Goal: Navigation & Orientation: Find specific page/section

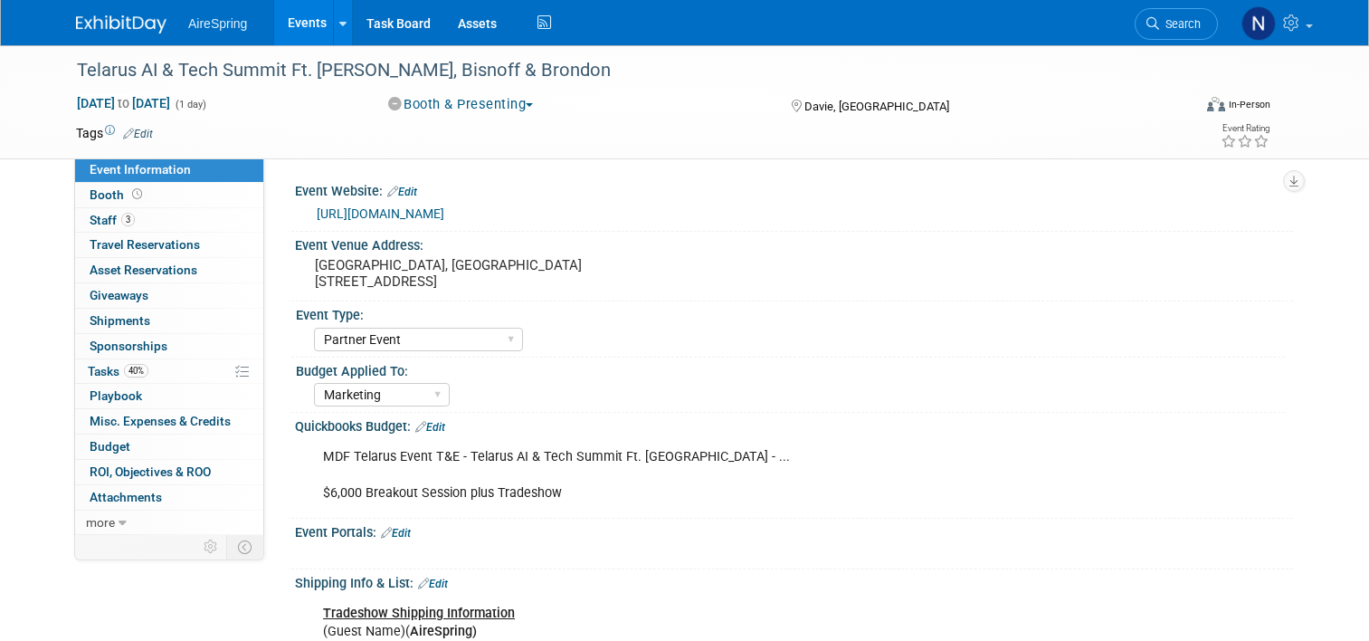
select select "Partner Event"
select select "Marketing"
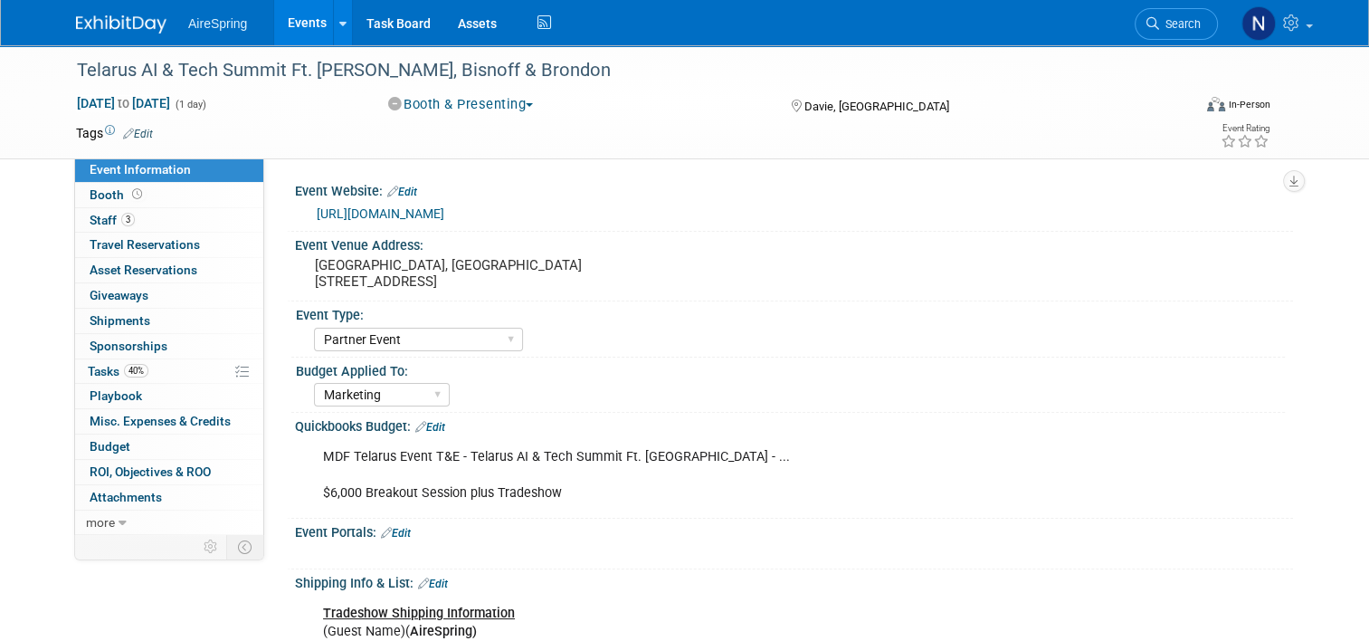
click at [274, 7] on link "Events" at bounding box center [307, 22] width 66 height 45
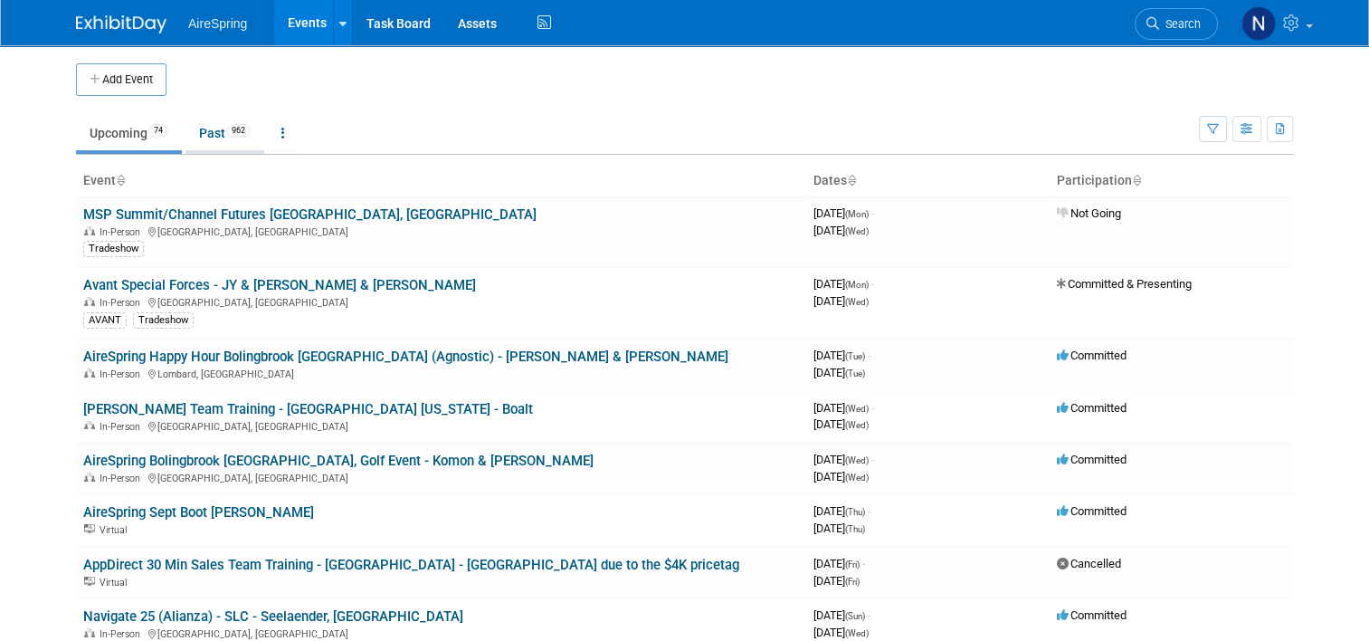
click at [212, 135] on link "Past 962" at bounding box center [224, 133] width 79 height 34
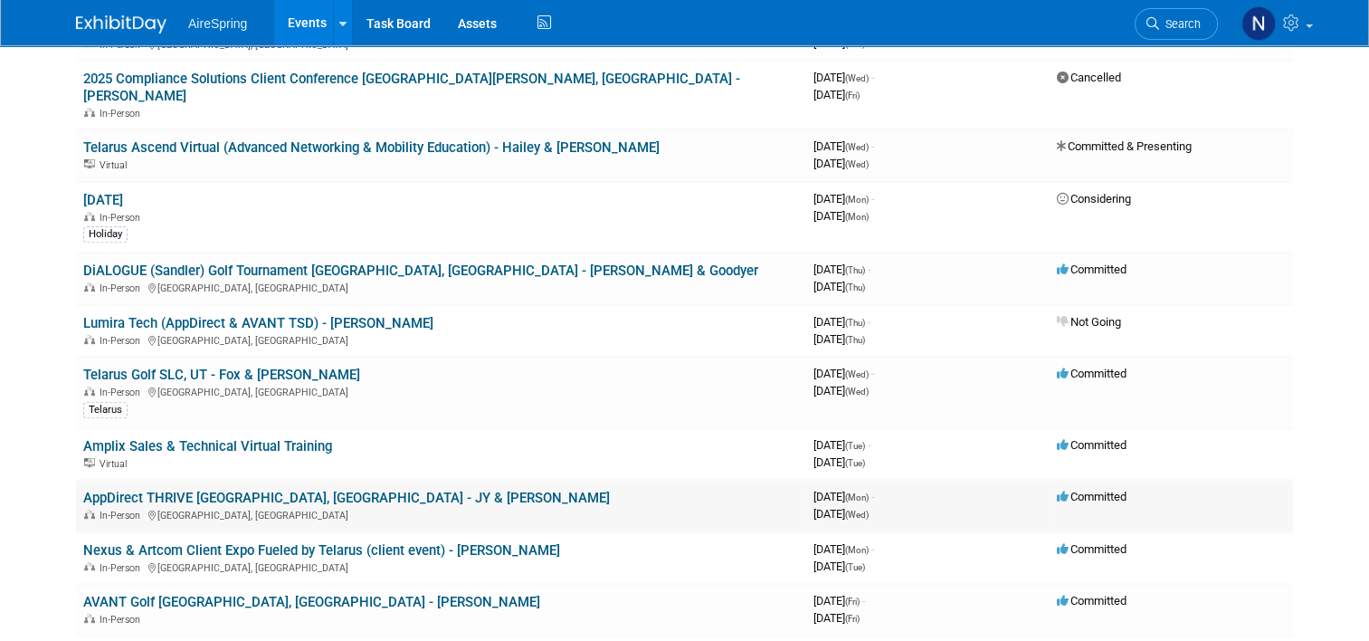
scroll to position [724, 0]
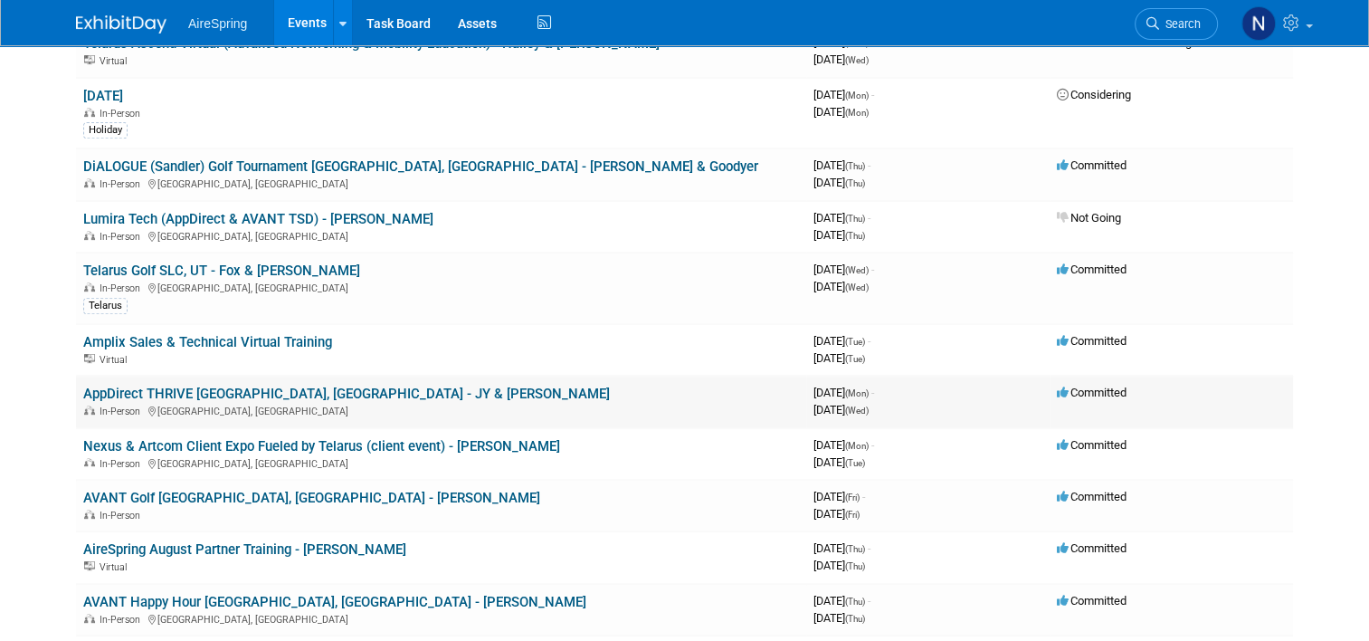
click at [246, 385] on link "AppDirect THRIVE [GEOGRAPHIC_DATA], [GEOGRAPHIC_DATA] - JY & [PERSON_NAME]" at bounding box center [346, 393] width 527 height 16
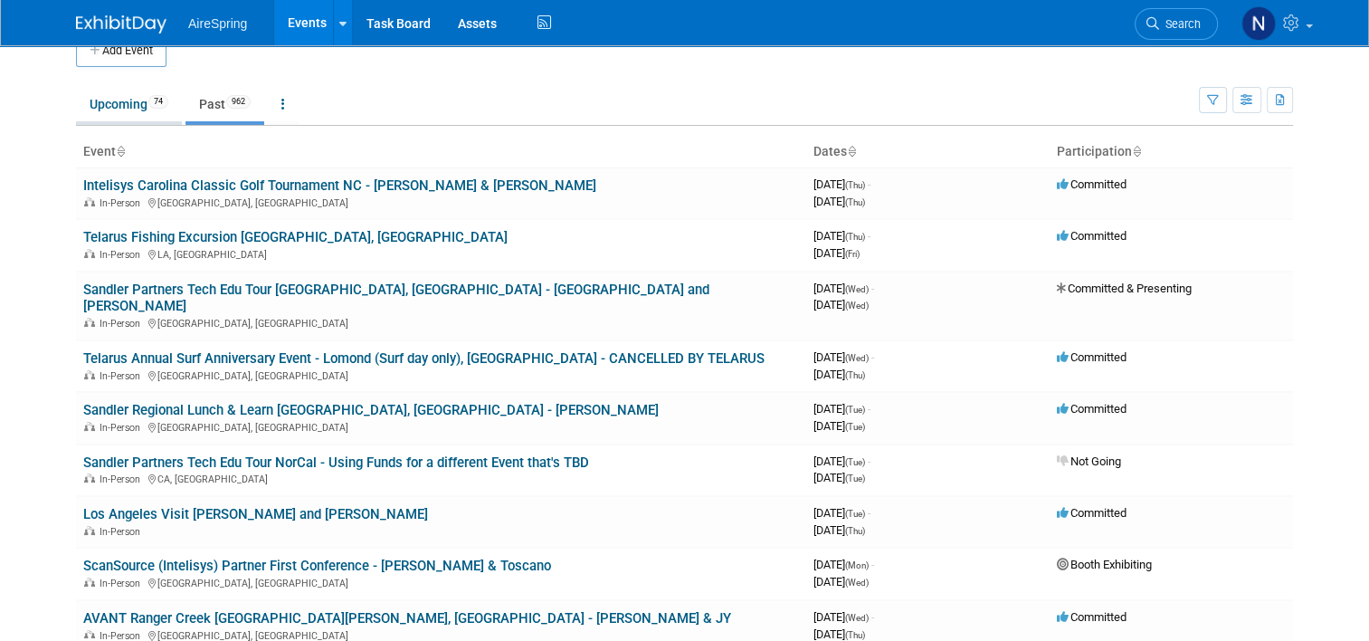
scroll to position [0, 0]
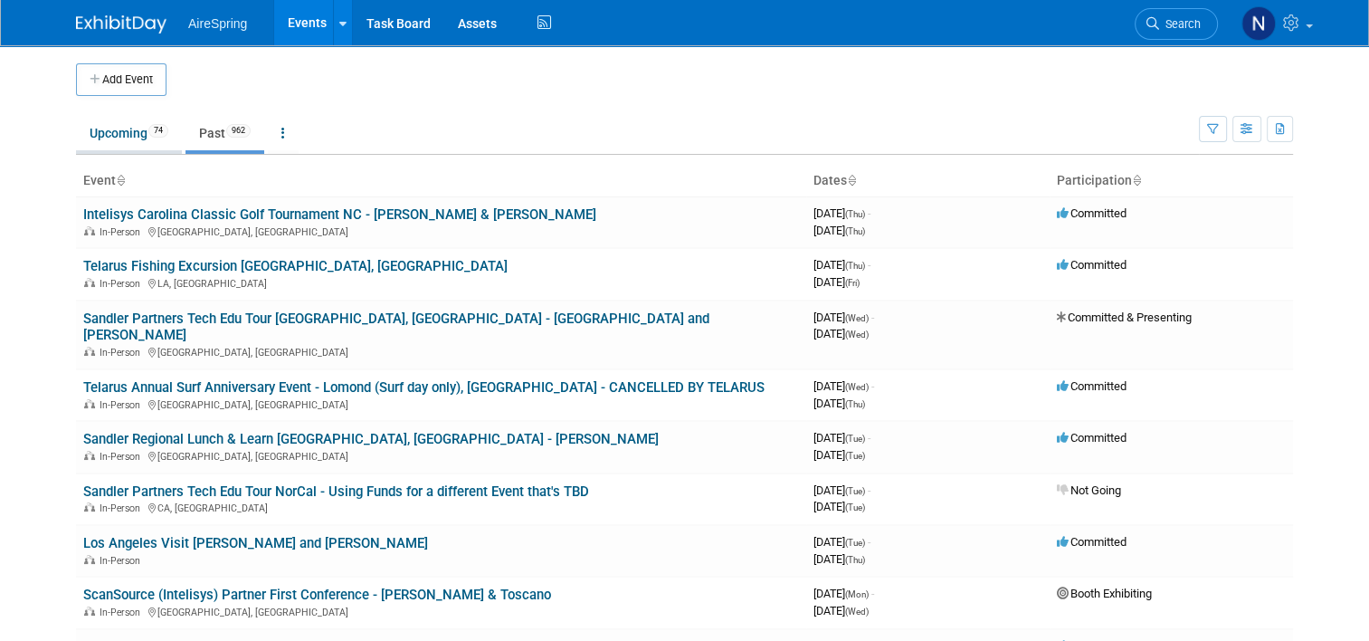
click at [98, 127] on link "Upcoming 74" at bounding box center [129, 133] width 106 height 34
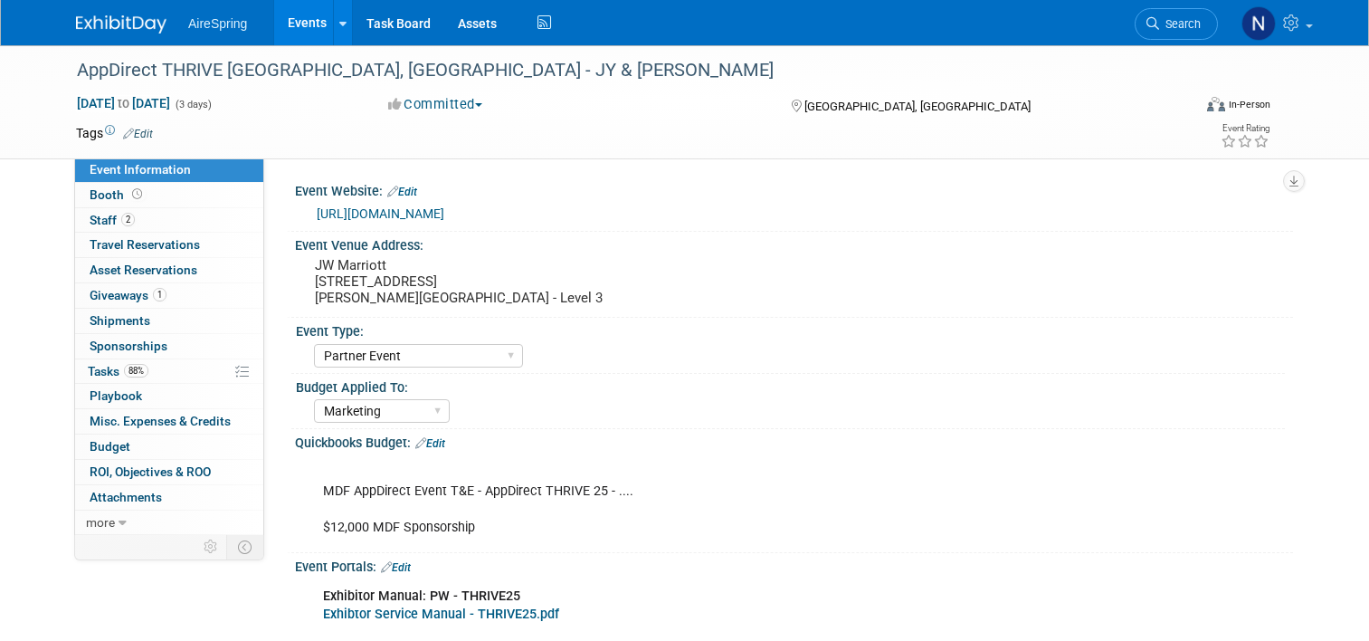
select select "Partner Event"
select select "Marketing"
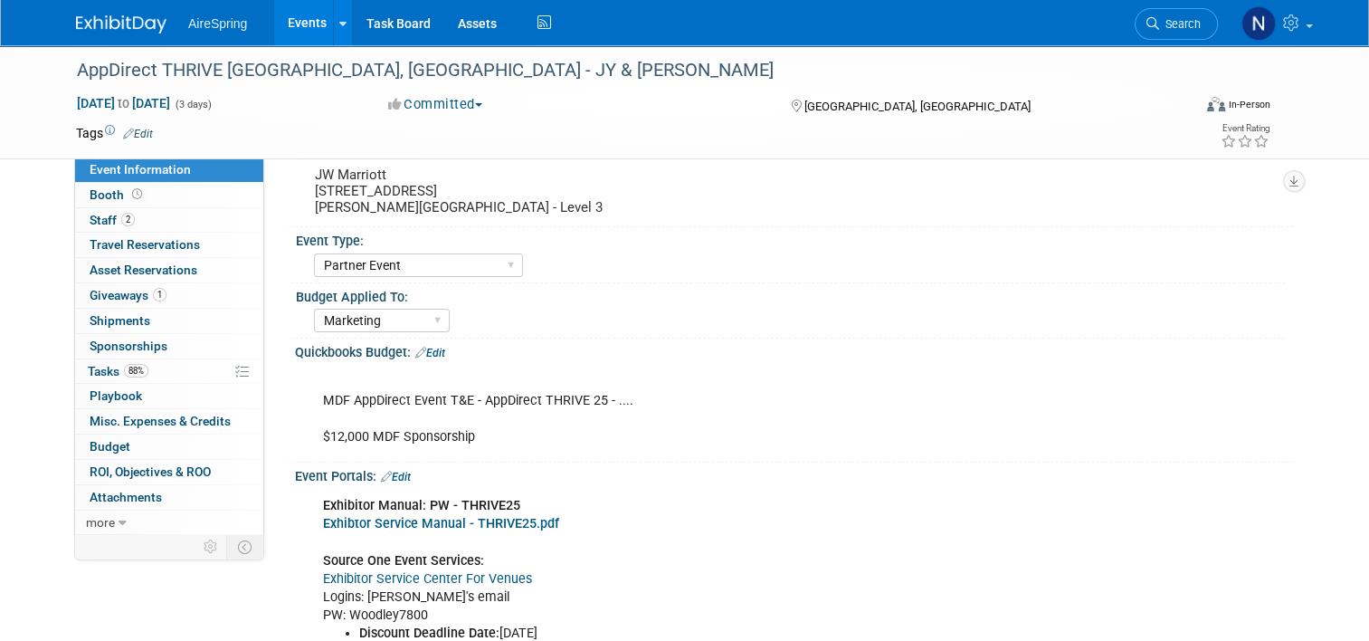
scroll to position [181, 0]
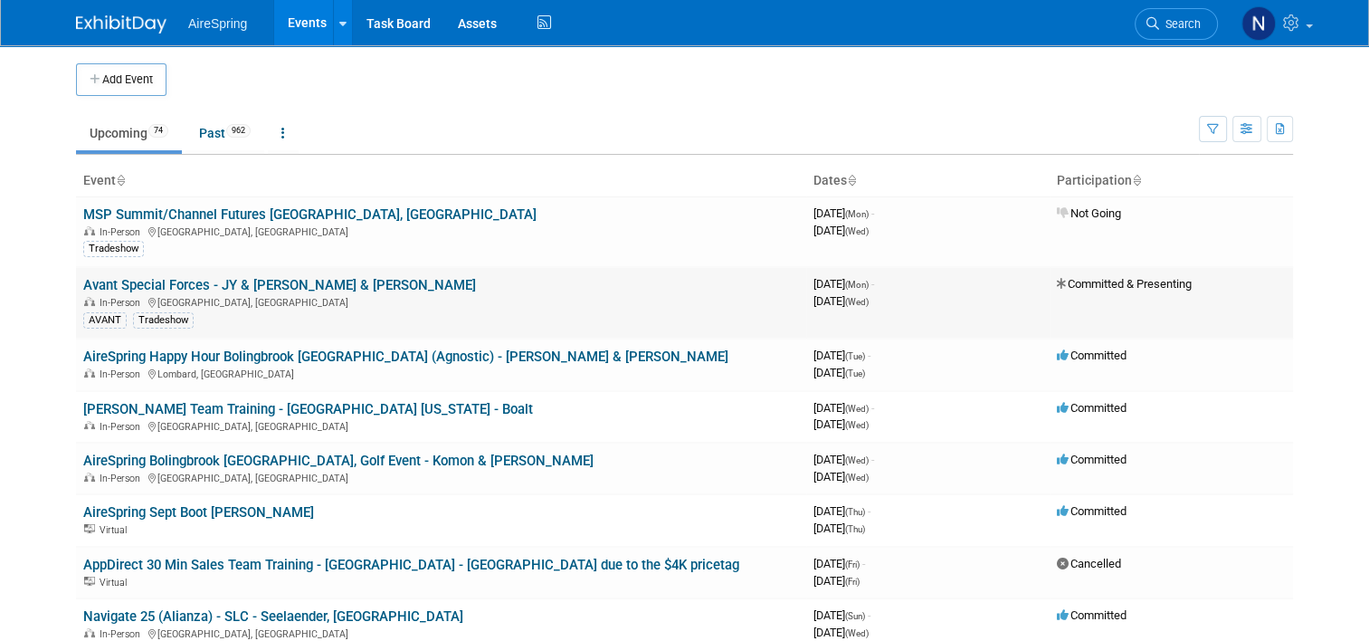
click at [318, 284] on link "Avant Special Forces - JY & [PERSON_NAME] & [PERSON_NAME]" at bounding box center [279, 285] width 393 height 16
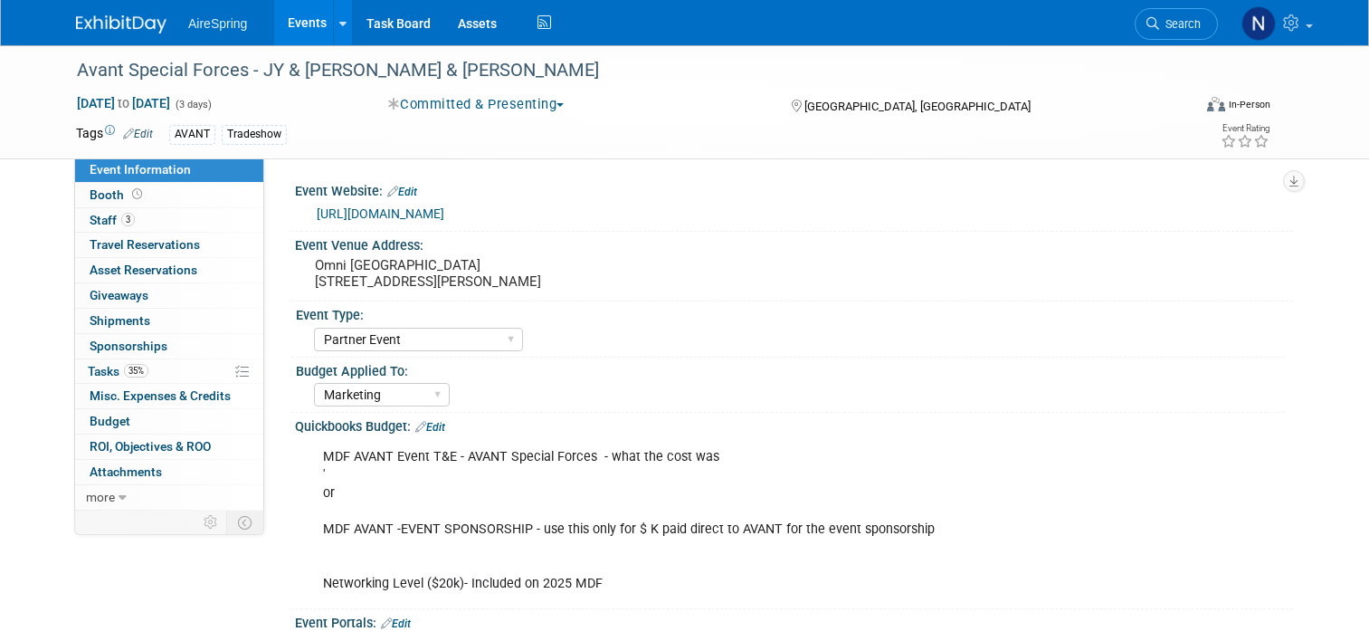
select select "Partner Event"
select select "Marketing"
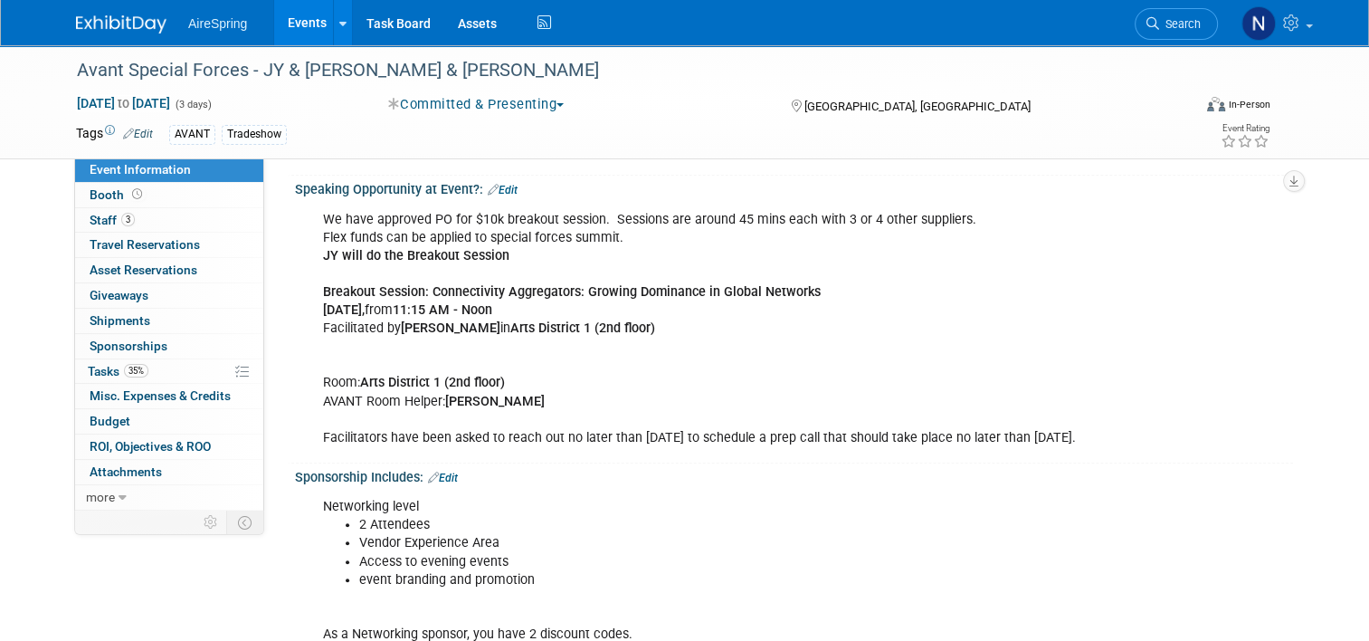
scroll to position [1357, 0]
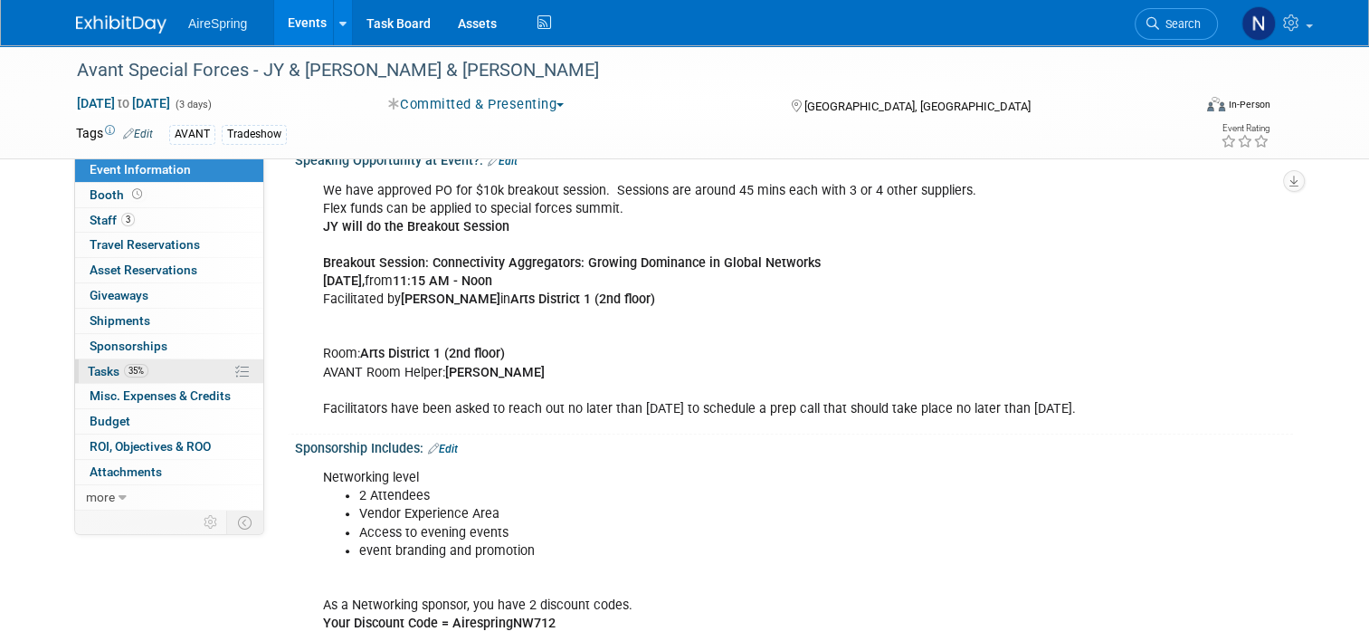
click at [185, 370] on link "35% Tasks 35%" at bounding box center [169, 371] width 188 height 24
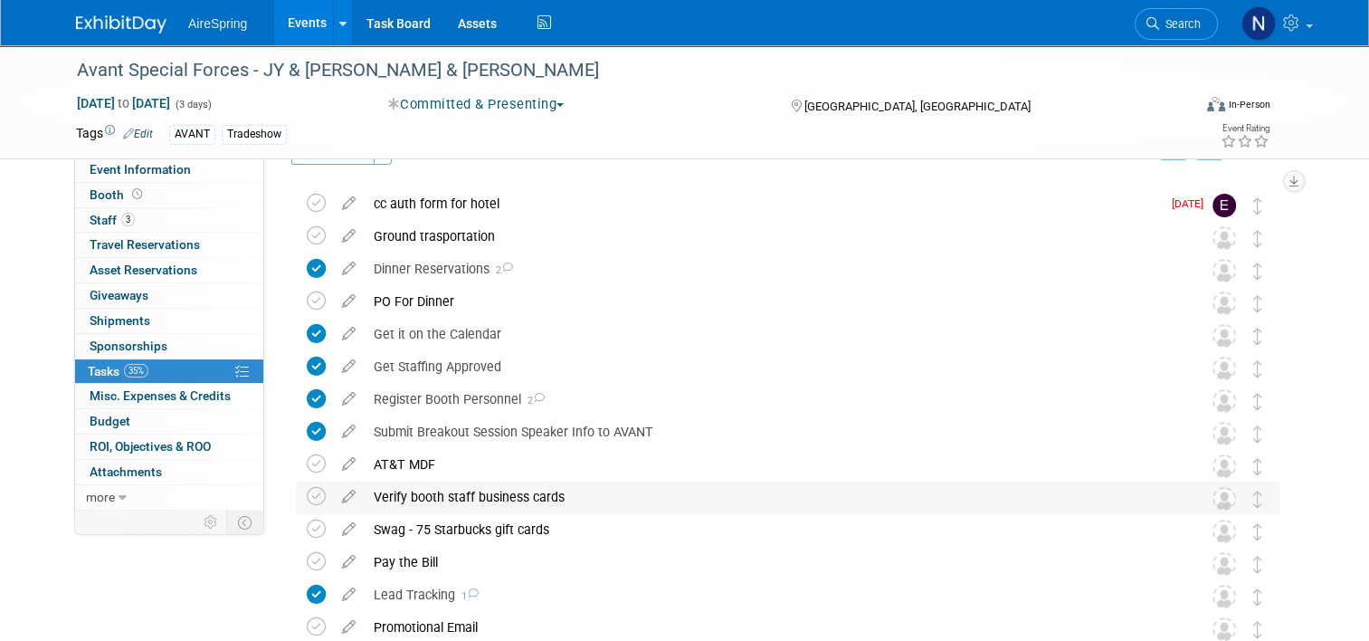
scroll to position [0, 0]
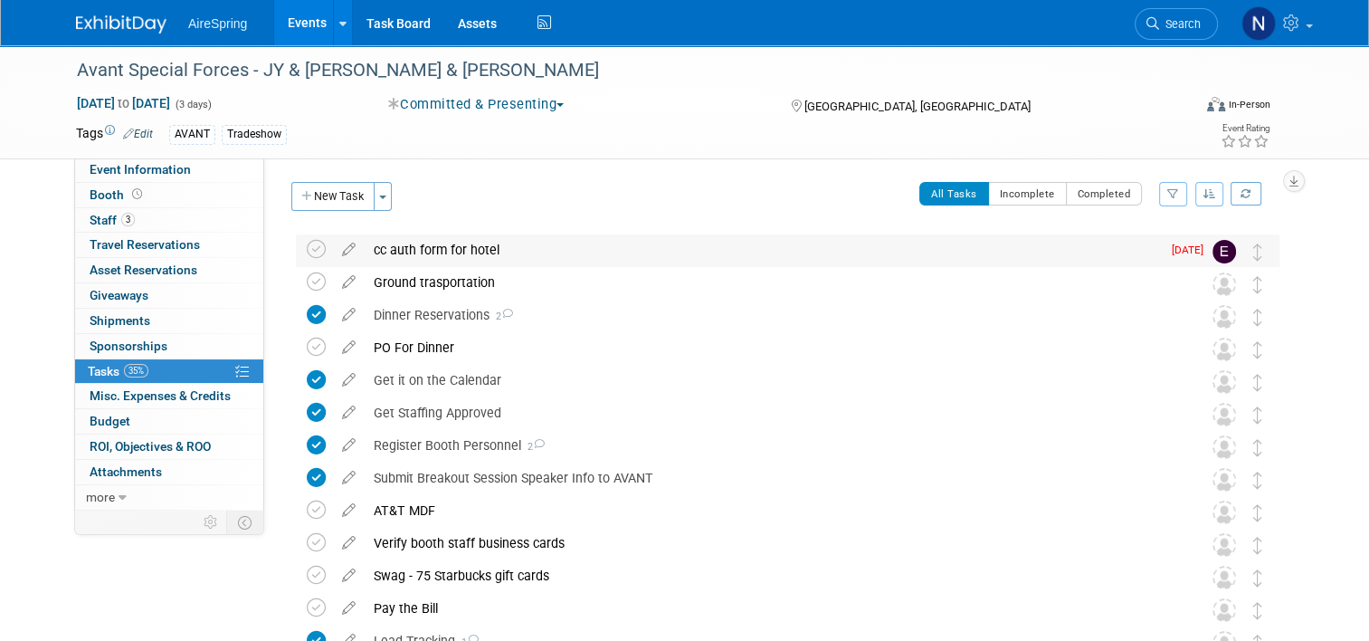
click at [434, 248] on div "cc auth form for hotel" at bounding box center [763, 249] width 796 height 31
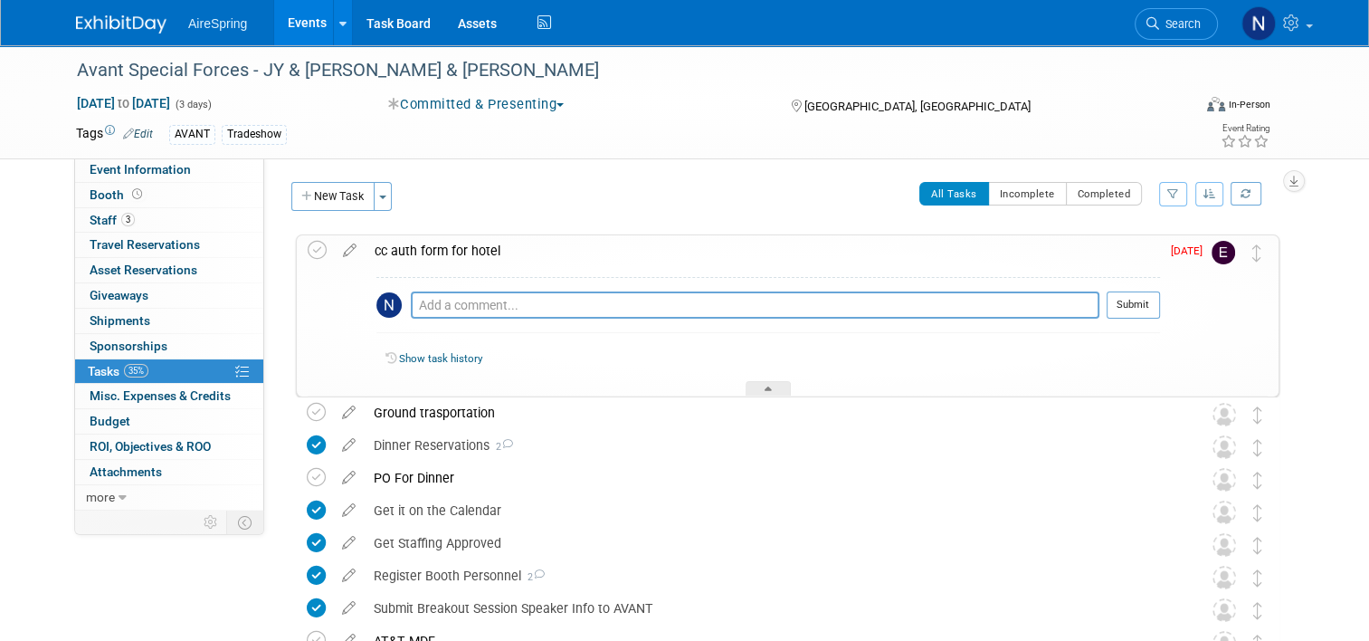
click at [434, 248] on div "cc auth form for hotel" at bounding box center [763, 250] width 794 height 31
